Goal: Task Accomplishment & Management: Complete application form

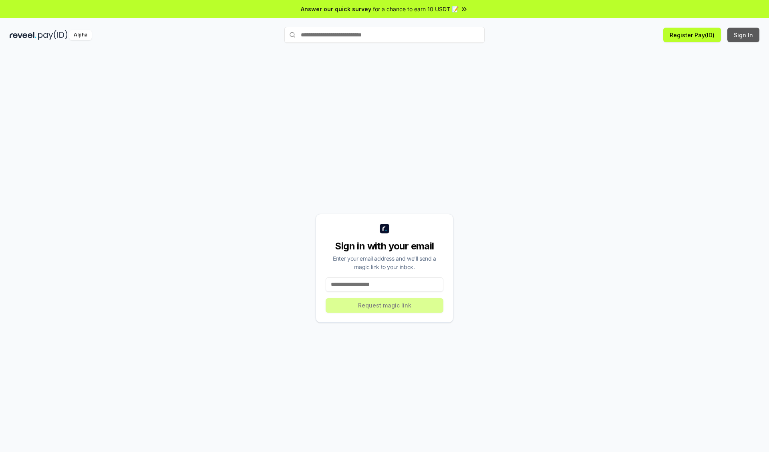
click at [744, 35] on button "Sign In" at bounding box center [744, 35] width 32 height 14
type input "**********"
click at [385, 305] on button "Request magic link" at bounding box center [385, 305] width 118 height 14
